Goal: Find specific page/section: Find specific page/section

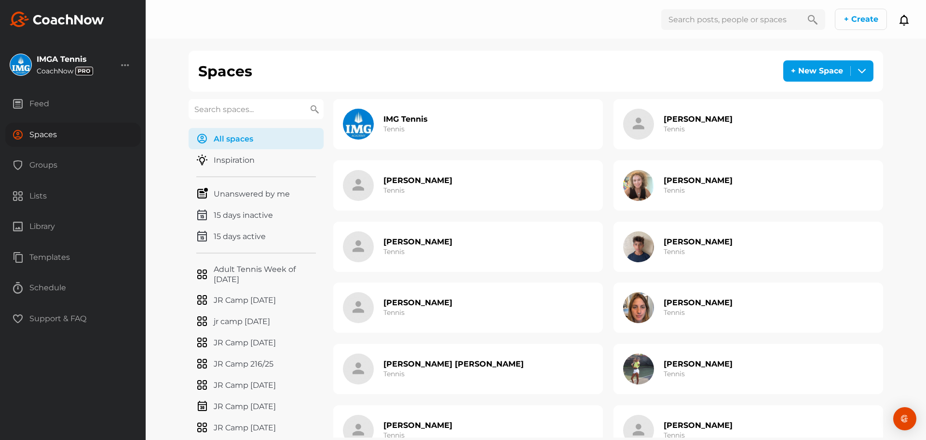
click at [215, 112] on input "text" at bounding box center [256, 109] width 135 height 20
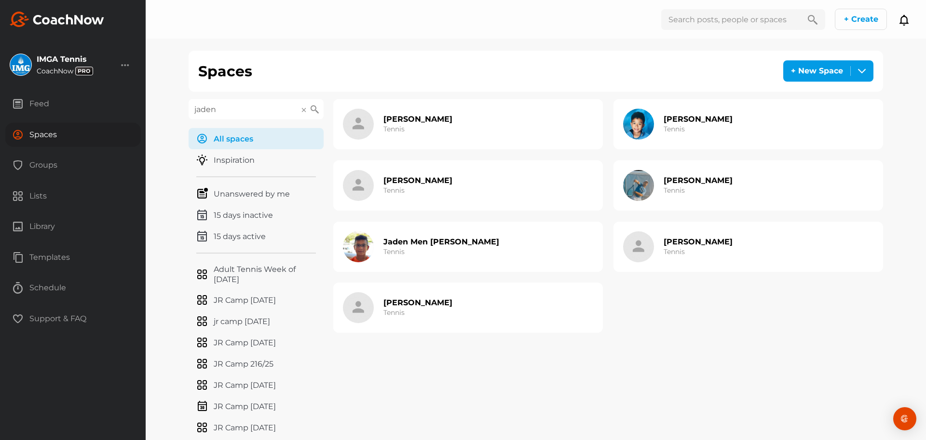
type input "jaden"
click at [520, 241] on div "Jaden Men [PERSON_NAME] Tennis" at bounding box center [468, 246] width 270 height 50
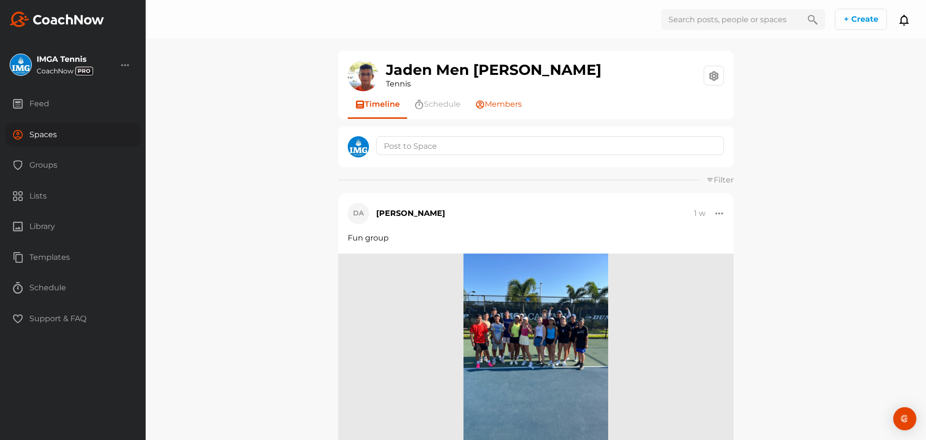
click at [499, 99] on span "Members" at bounding box center [503, 104] width 37 height 12
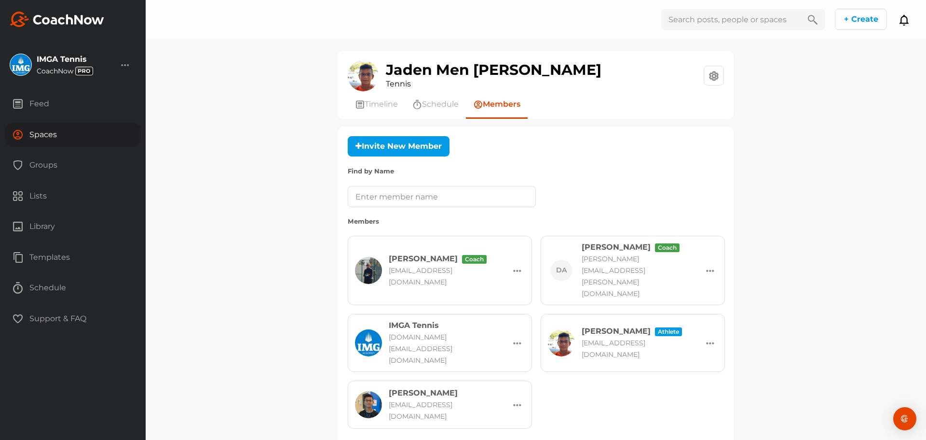
click at [25, 138] on div "Spaces" at bounding box center [73, 135] width 136 height 24
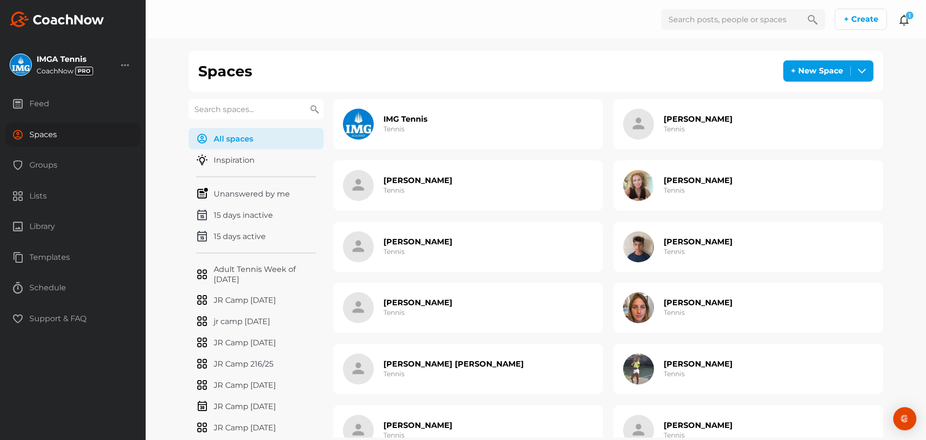
click at [907, 23] on icon at bounding box center [905, 20] width 12 height 12
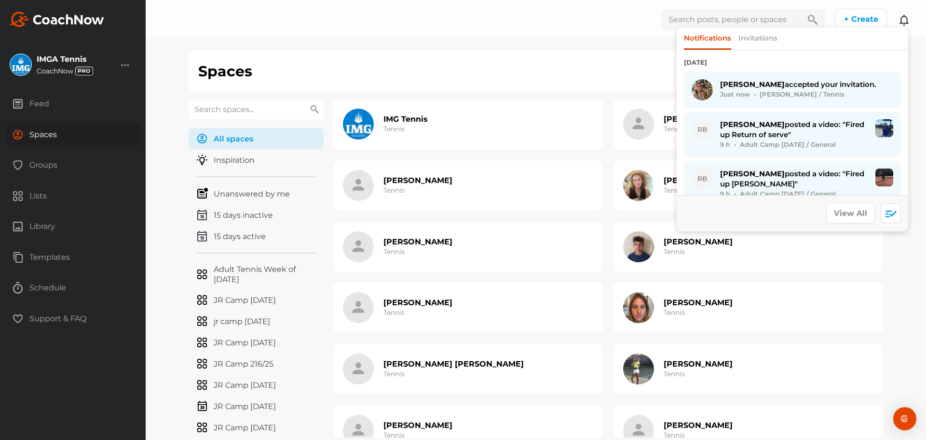
click at [905, 22] on icon at bounding box center [905, 20] width 12 height 12
